Goal: Task Accomplishment & Management: Use online tool/utility

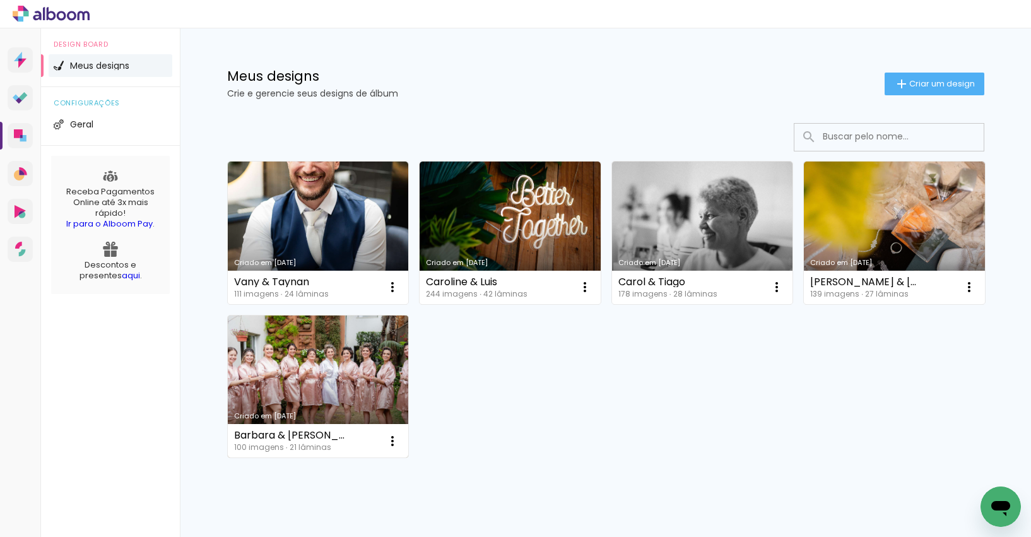
click at [324, 347] on link "Criado em [DATE]" at bounding box center [318, 387] width 181 height 143
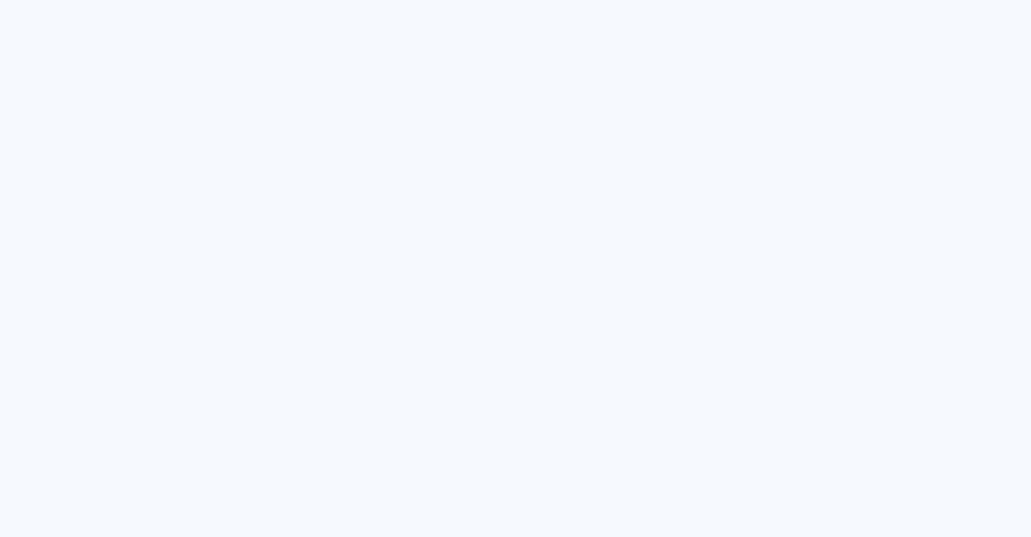
type input "Todas as fotos"
